Goal: Transaction & Acquisition: Purchase product/service

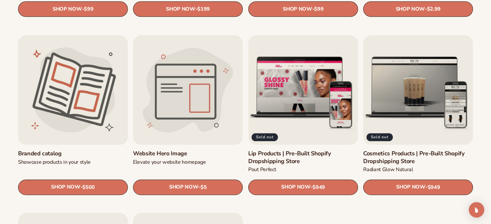
scroll to position [710, 0]
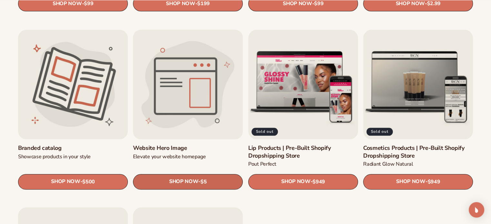
click at [190, 184] on span "SHOP NOW" at bounding box center [183, 182] width 29 height 6
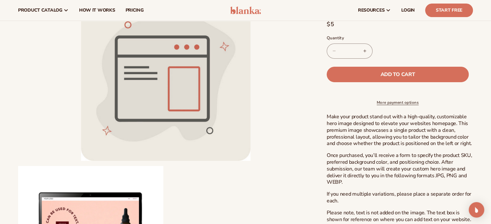
scroll to position [65, 0]
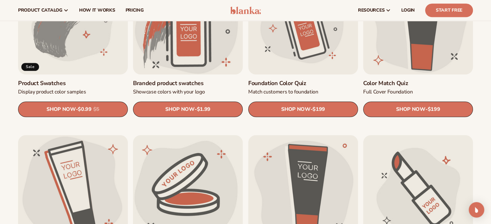
scroll to position [388, 0]
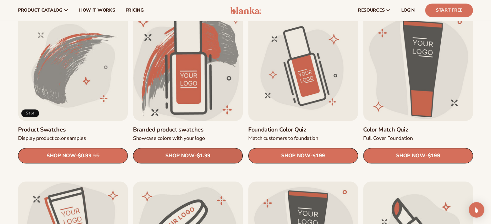
click at [170, 153] on span "SHOP NOW" at bounding box center [180, 156] width 29 height 6
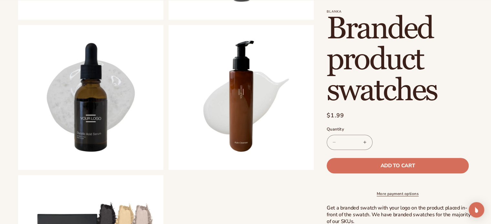
scroll to position [355, 0]
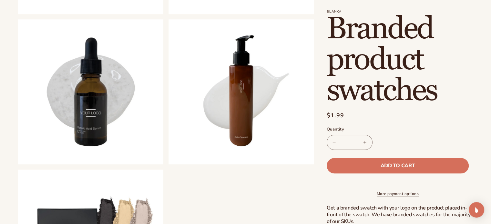
click at [367, 142] on button "Increase quantity for Branded product swatches" at bounding box center [365, 142] width 15 height 15
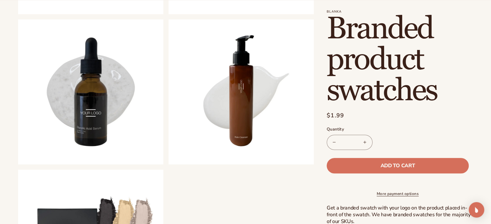
click at [367, 142] on button "Increase quantity for Branded product swatches" at bounding box center [365, 142] width 15 height 15
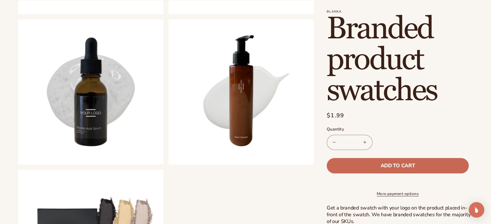
click at [377, 166] on button "Add to cart" at bounding box center [398, 166] width 142 height 16
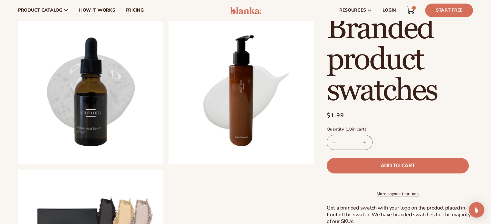
click at [364, 140] on button "Increase quantity for Branded product swatches" at bounding box center [365, 142] width 15 height 15
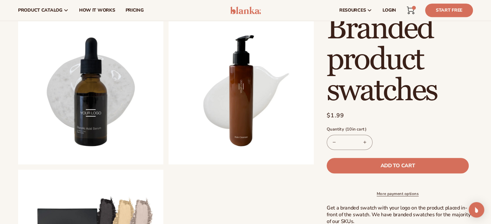
click at [364, 140] on button "Increase quantity for Branded product swatches" at bounding box center [365, 142] width 15 height 15
type input "**"
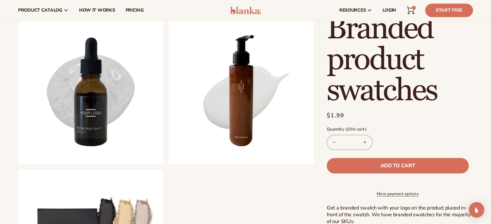
click at [328, 185] on shop-pay-wallet-button at bounding box center [328, 181] width 2 height 7
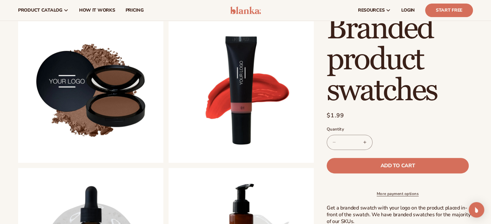
scroll to position [65, 0]
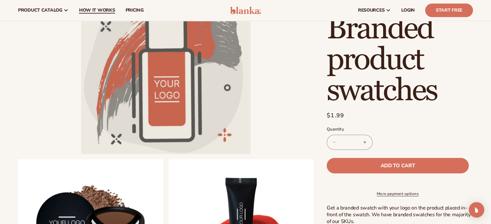
click at [102, 10] on span "How It Works" at bounding box center [97, 10] width 36 height 5
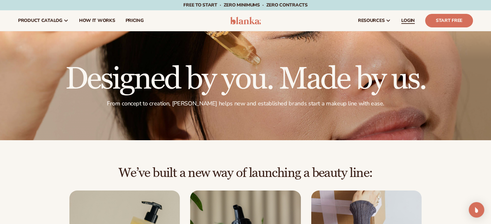
click at [405, 19] on span "LOGIN" at bounding box center [408, 20] width 14 height 5
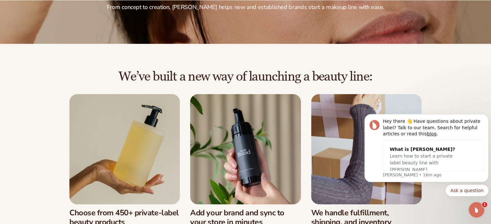
scroll to position [97, 0]
click at [486, 116] on icon "Dismiss notification" at bounding box center [487, 117] width 4 height 4
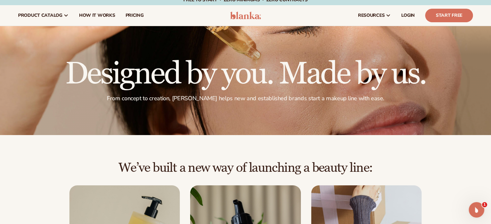
scroll to position [0, 0]
